Goal: Information Seeking & Learning: Learn about a topic

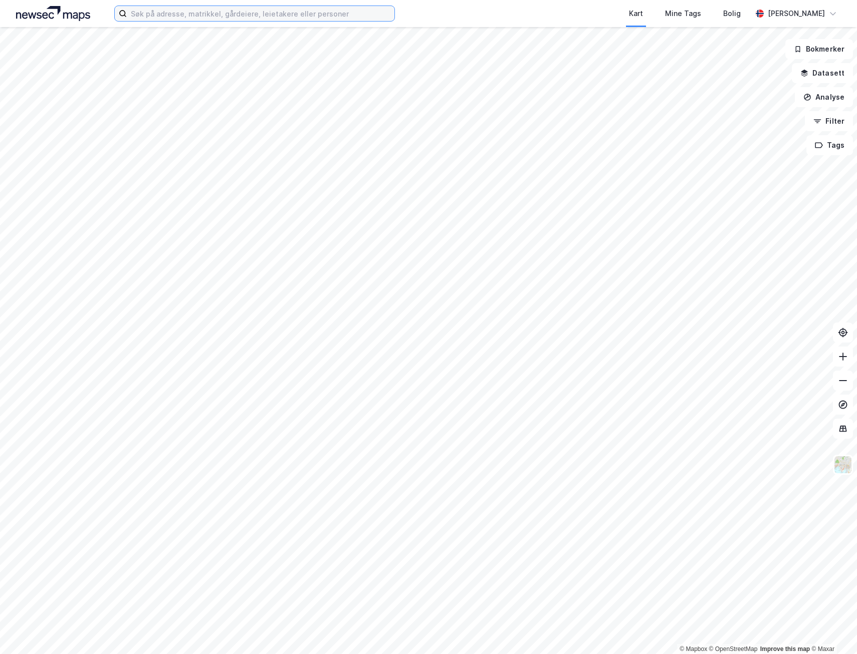
click at [156, 14] on input at bounding box center [260, 13] width 267 height 15
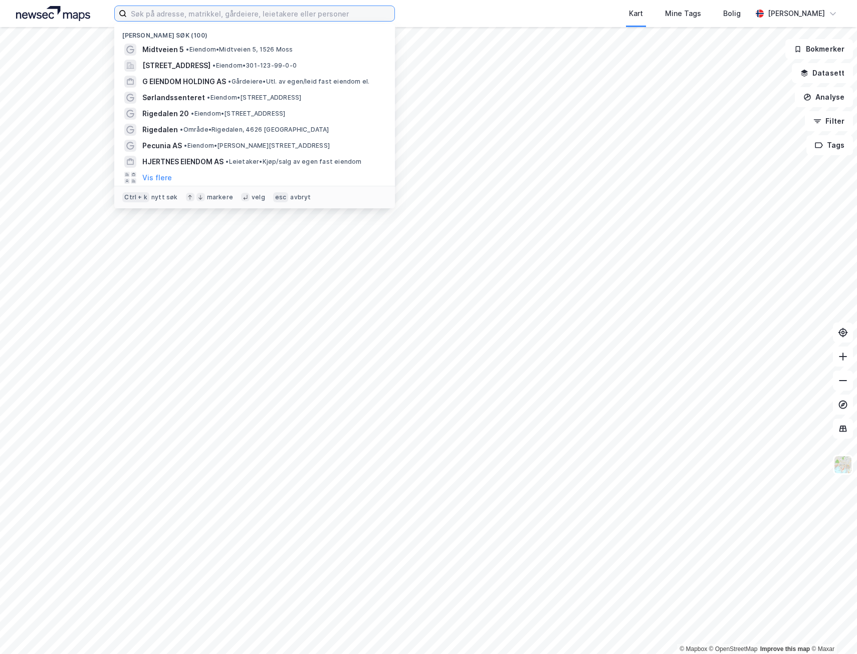
paste input "[PERSON_NAME] Eiendom"
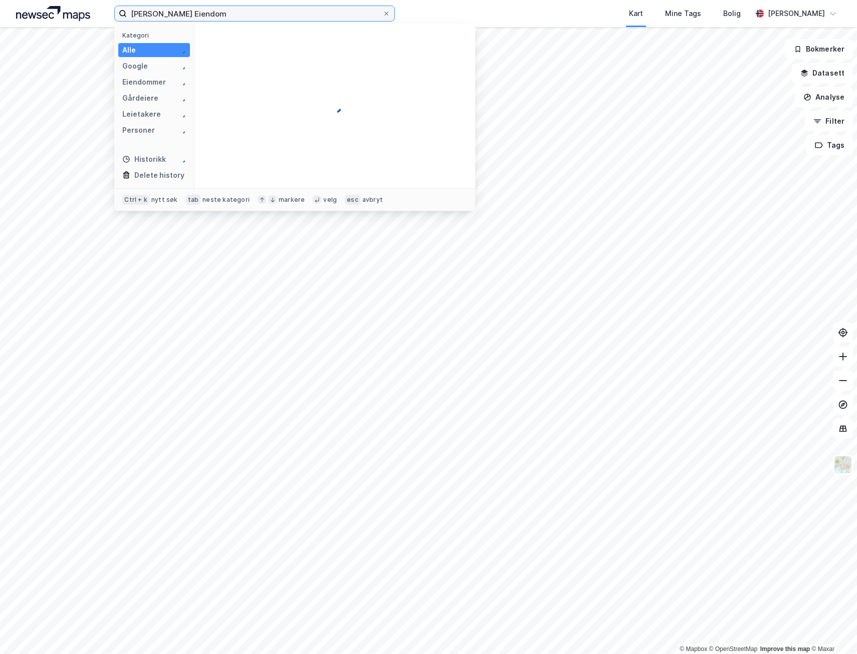
type input "[PERSON_NAME] Eiendom"
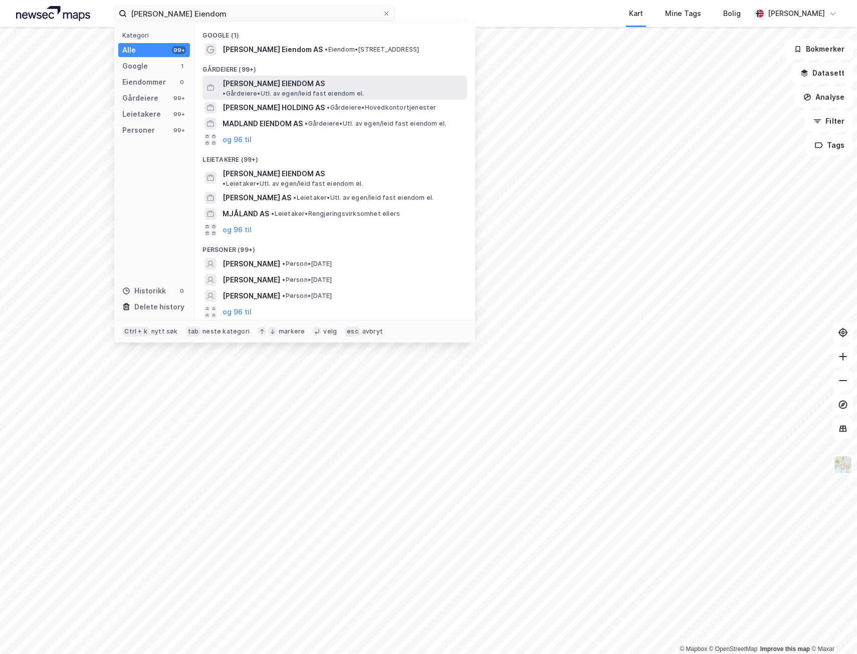
click at [270, 84] on span "[PERSON_NAME] EIENDOM AS" at bounding box center [273, 84] width 102 height 12
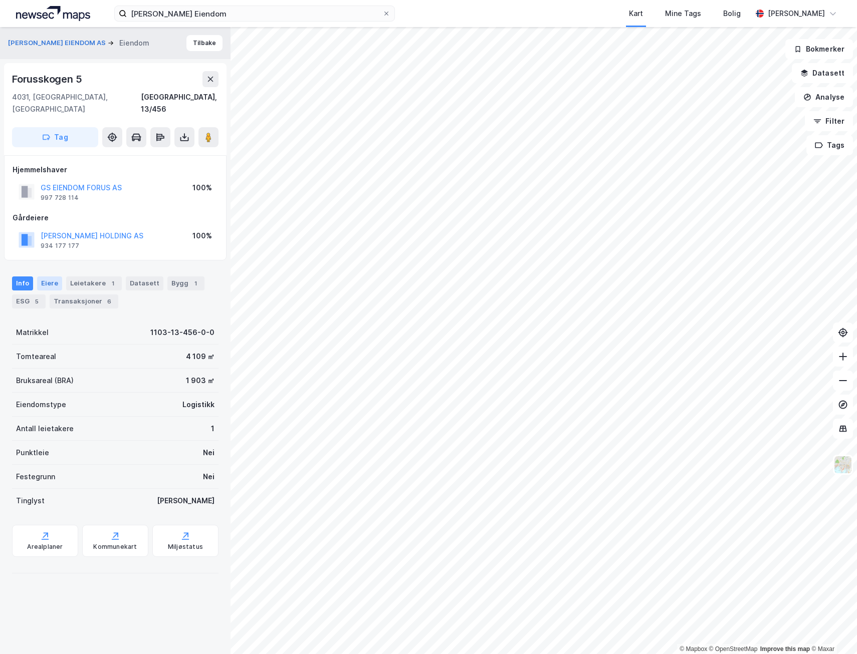
click at [37, 277] on div "Eiere" at bounding box center [49, 284] width 25 height 14
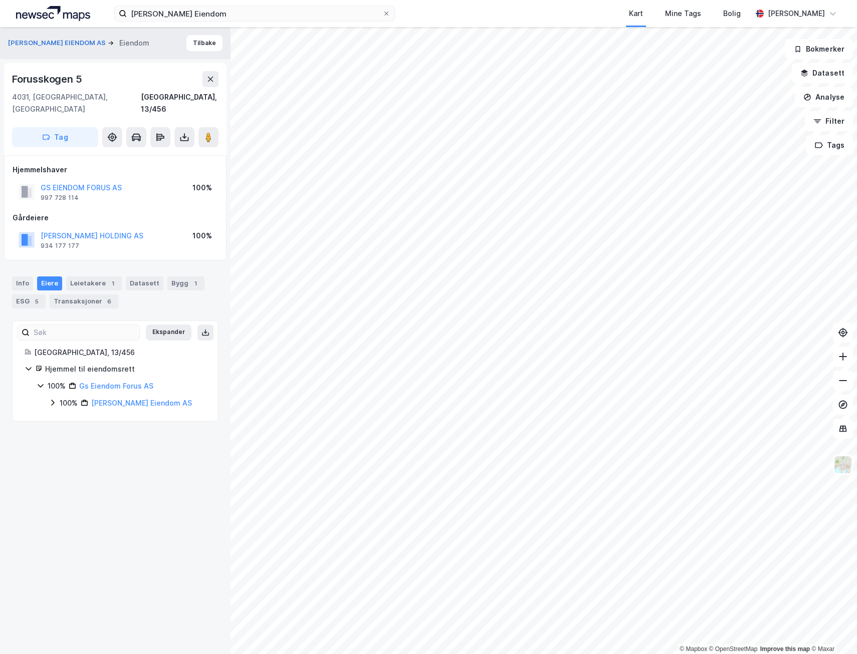
click at [53, 399] on icon at bounding box center [53, 403] width 8 height 8
click at [41, 382] on icon at bounding box center [41, 386] width 8 height 8
click at [41, 383] on icon at bounding box center [40, 386] width 3 height 6
click at [41, 382] on icon at bounding box center [41, 386] width 8 height 8
click at [297, 0] on html "[PERSON_NAME] Eiendom Kart Mine Tags Bolig [PERSON_NAME] © Mapbox © OpenStreetM…" at bounding box center [428, 327] width 857 height 654
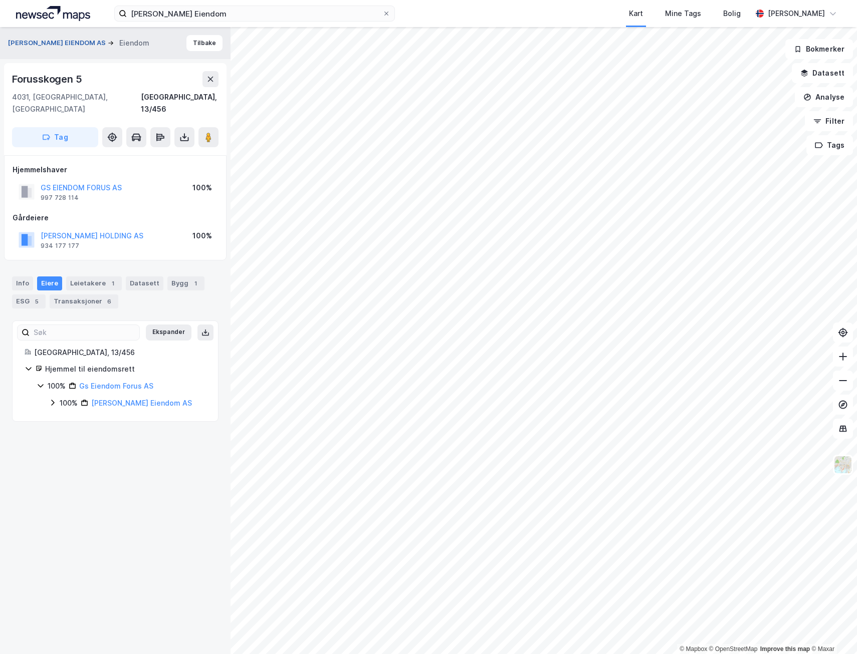
click at [34, 42] on button "[PERSON_NAME] EIENDOM AS" at bounding box center [58, 43] width 100 height 10
click at [87, 286] on div "Leietakere 2" at bounding box center [94, 284] width 56 height 14
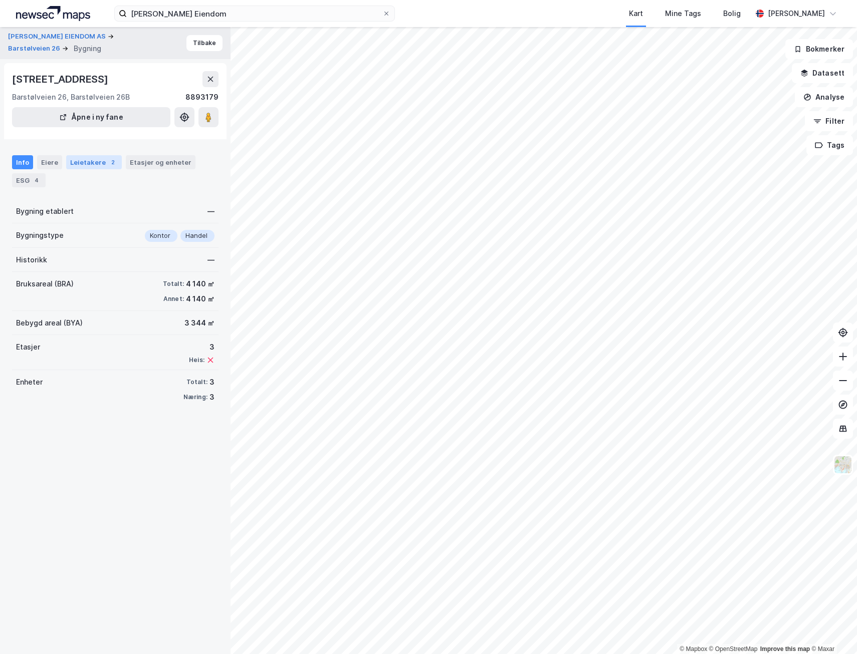
click at [80, 162] on div "Leietakere 2" at bounding box center [94, 162] width 56 height 14
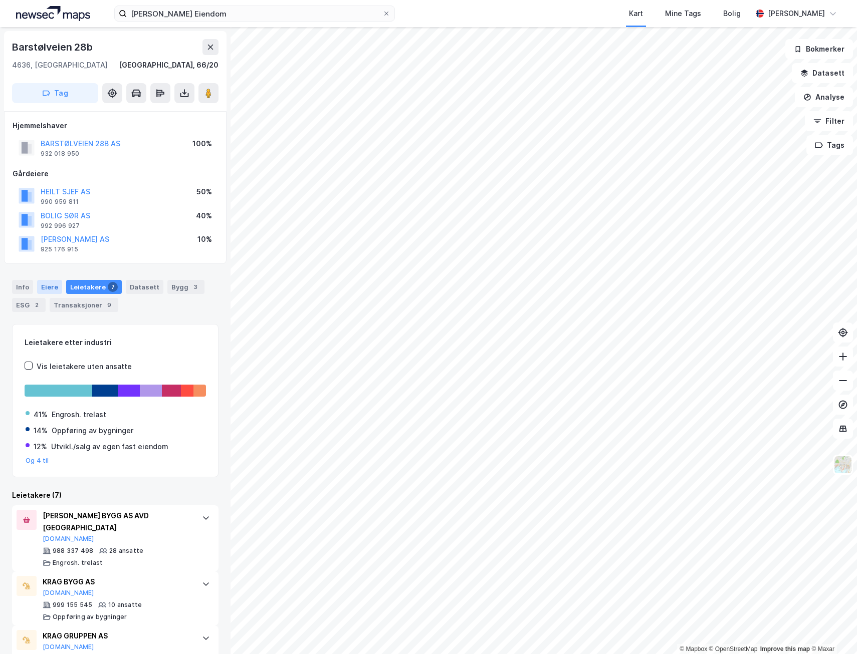
click at [51, 288] on div "Eiere" at bounding box center [49, 287] width 25 height 14
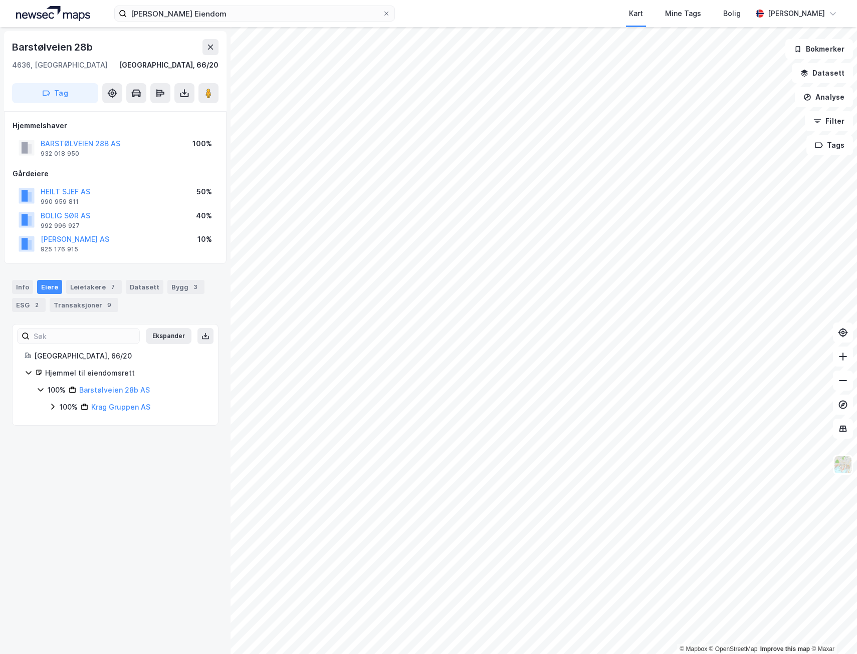
click at [52, 408] on icon at bounding box center [53, 407] width 8 height 8
click at [65, 423] on icon at bounding box center [64, 424] width 3 height 6
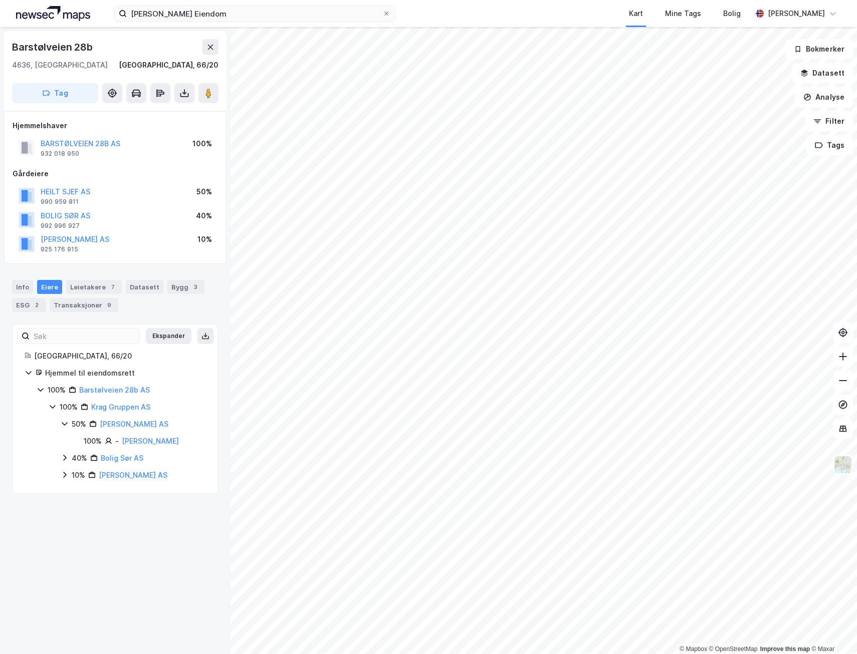
click at [65, 460] on icon at bounding box center [65, 458] width 8 height 8
click at [64, 493] on icon at bounding box center [65, 492] width 8 height 8
click at [52, 407] on icon at bounding box center [53, 407] width 8 height 8
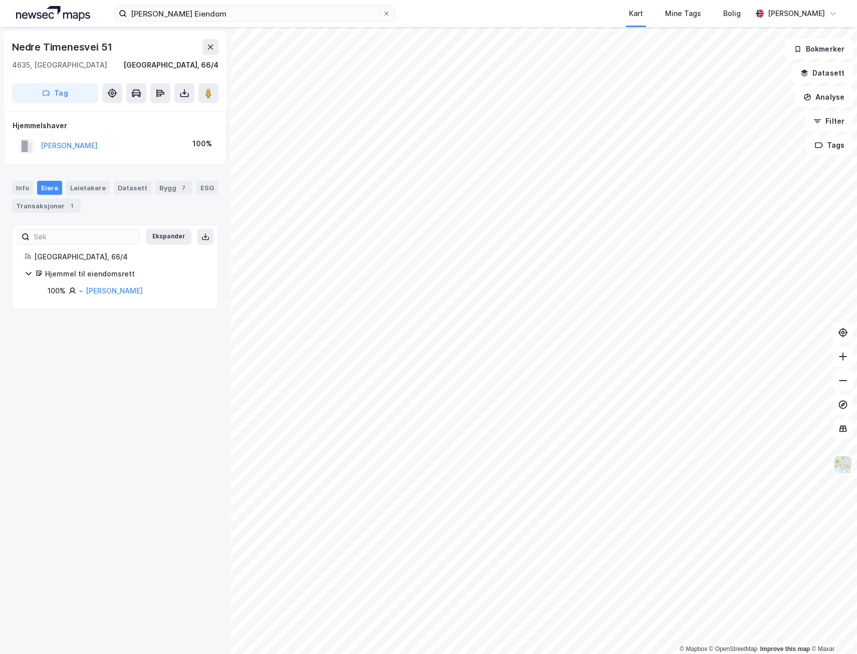
click at [50, 284] on div "© Mapbox © OpenStreetMap Improve this map © Maxar Nedre [STREET_ADDRESS], 66/4 …" at bounding box center [428, 340] width 857 height 627
